Goal: Information Seeking & Learning: Get advice/opinions

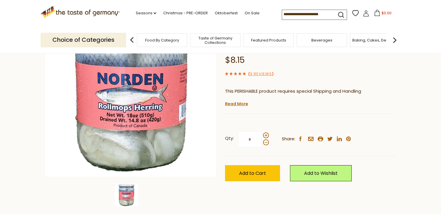
scroll to position [79, 0]
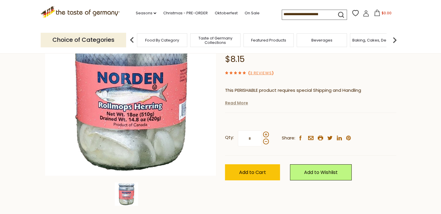
click at [233, 100] on link "Read More" at bounding box center [236, 103] width 23 height 6
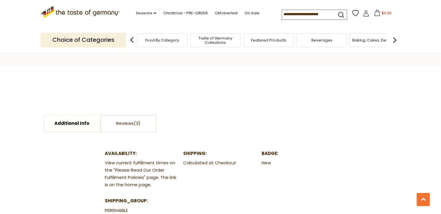
scroll to position [396, 0]
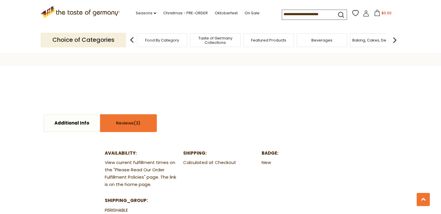
click at [125, 115] on link "Reviews" at bounding box center [129, 123] width 56 height 17
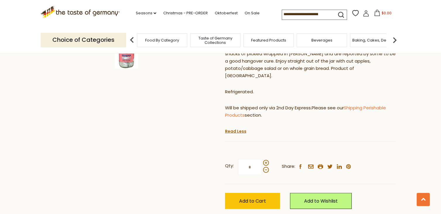
scroll to position [215, 0]
